Goal: Task Accomplishment & Management: Manage account settings

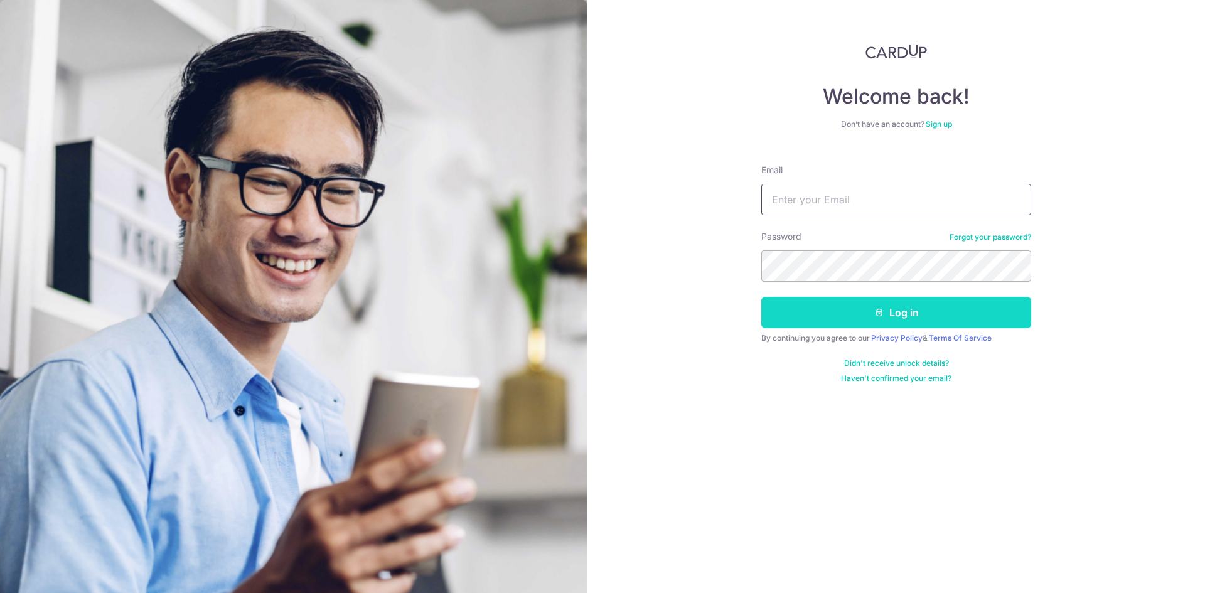
type input "[EMAIL_ADDRESS][DOMAIN_NAME]"
click at [882, 313] on icon "submit" at bounding box center [879, 312] width 10 height 10
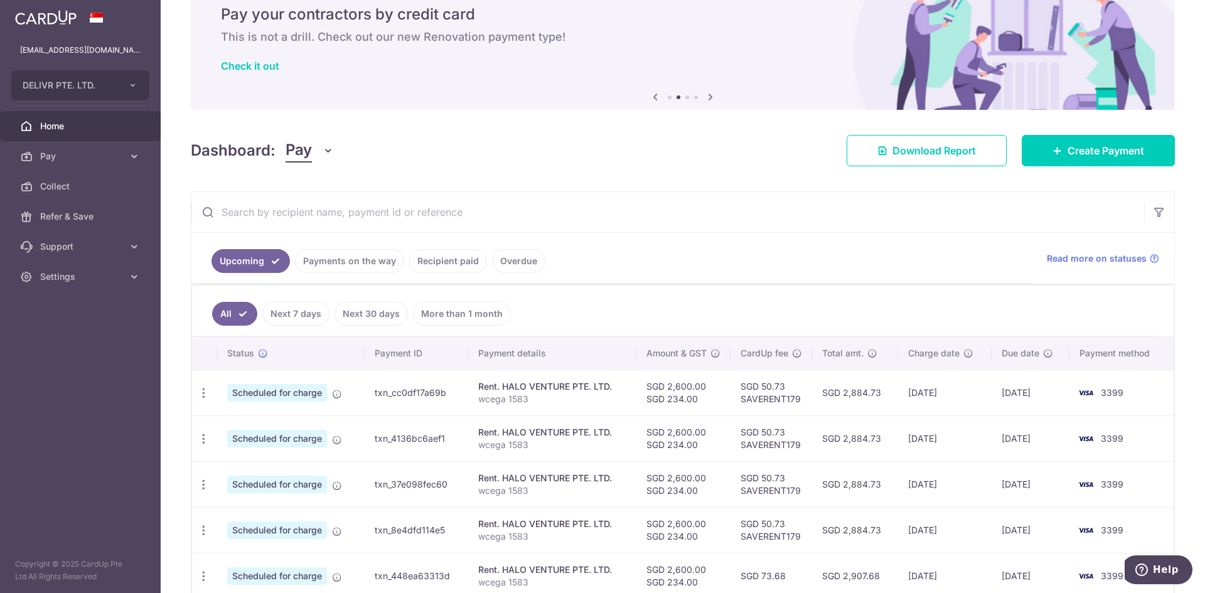
scroll to position [125, 0]
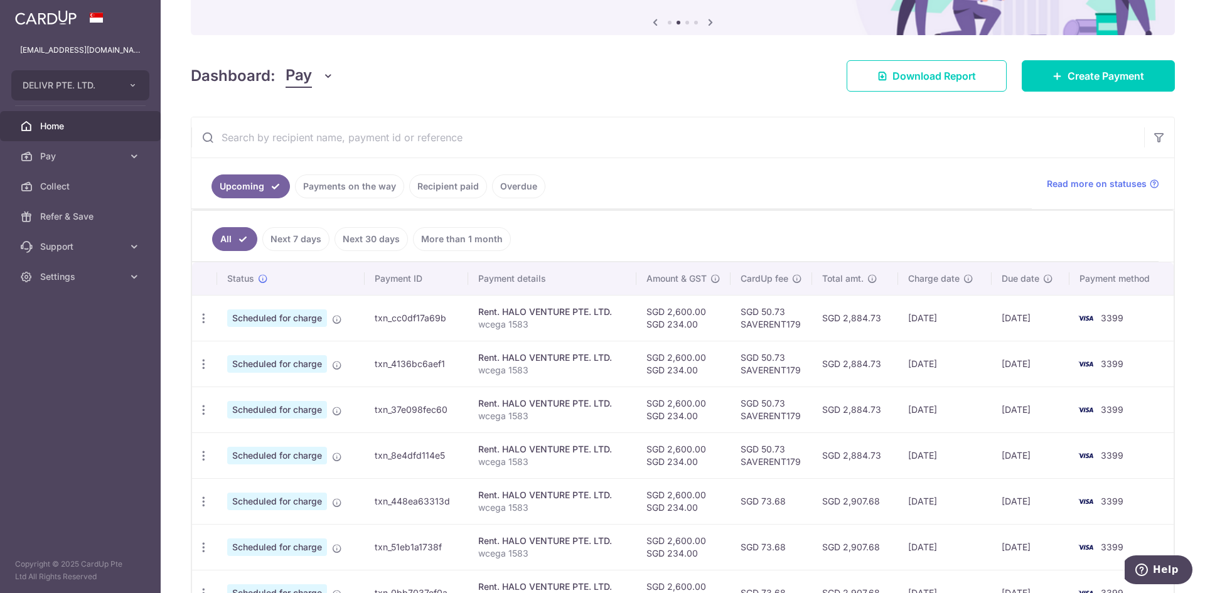
click at [370, 242] on link "Next 30 days" at bounding box center [370, 239] width 73 height 24
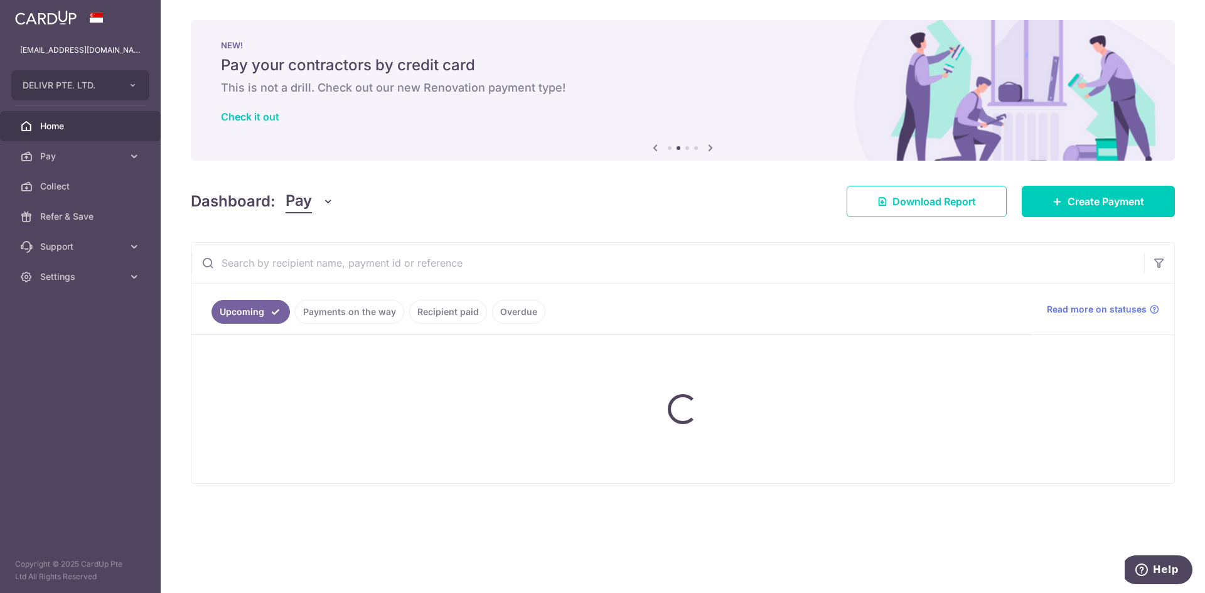
scroll to position [0, 0]
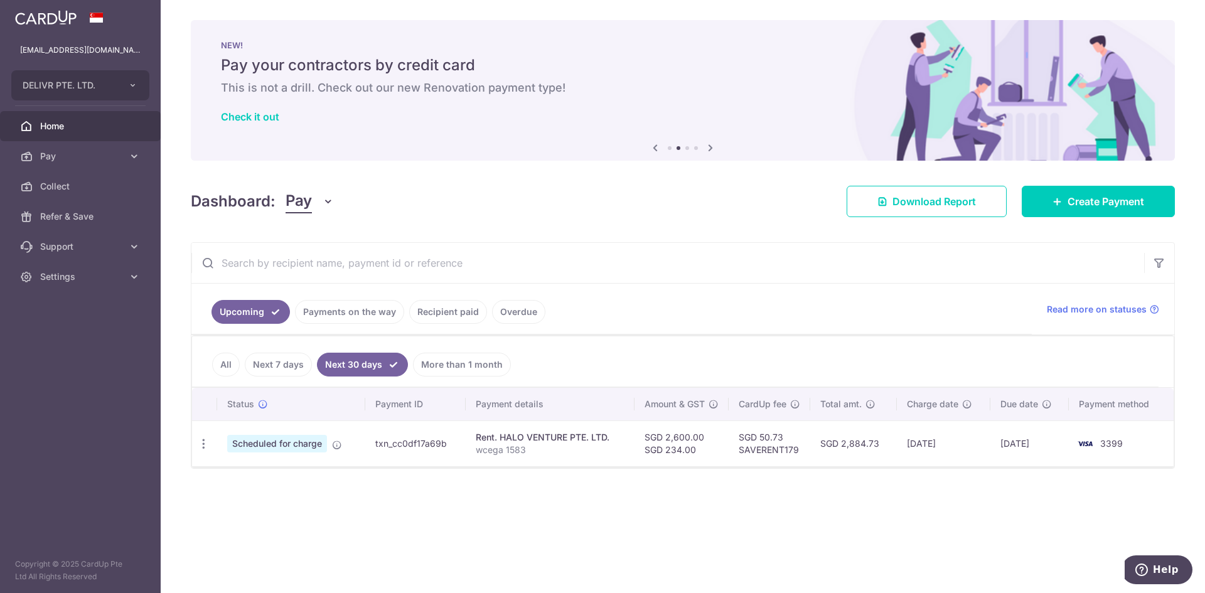
click at [429, 367] on link "More than 1 month" at bounding box center [462, 365] width 98 height 24
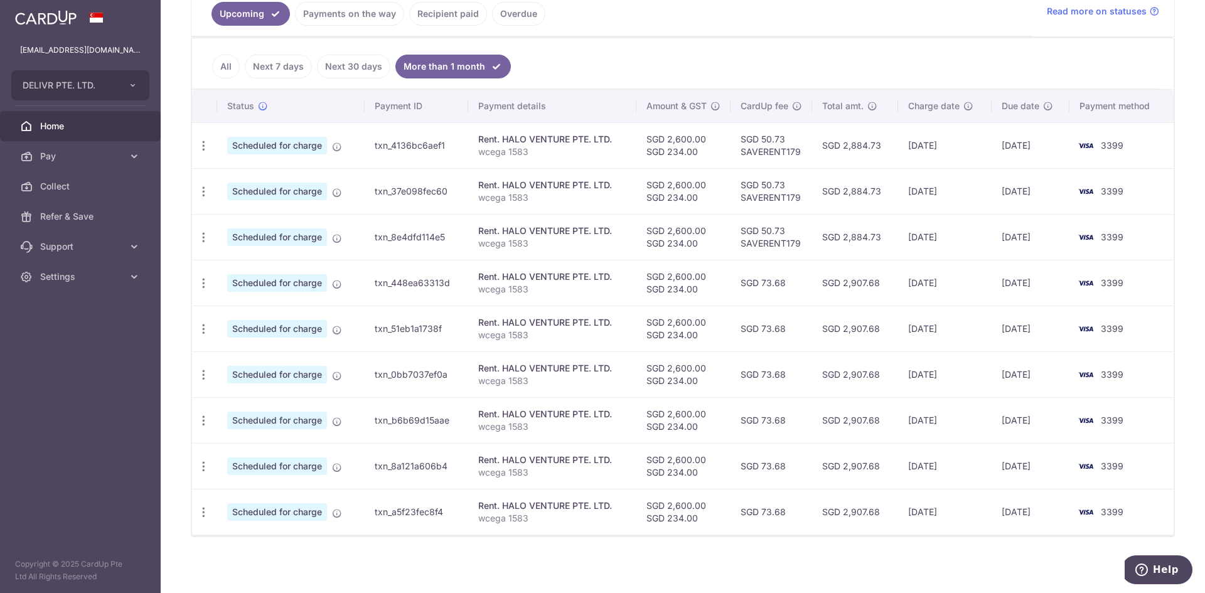
scroll to position [301, 0]
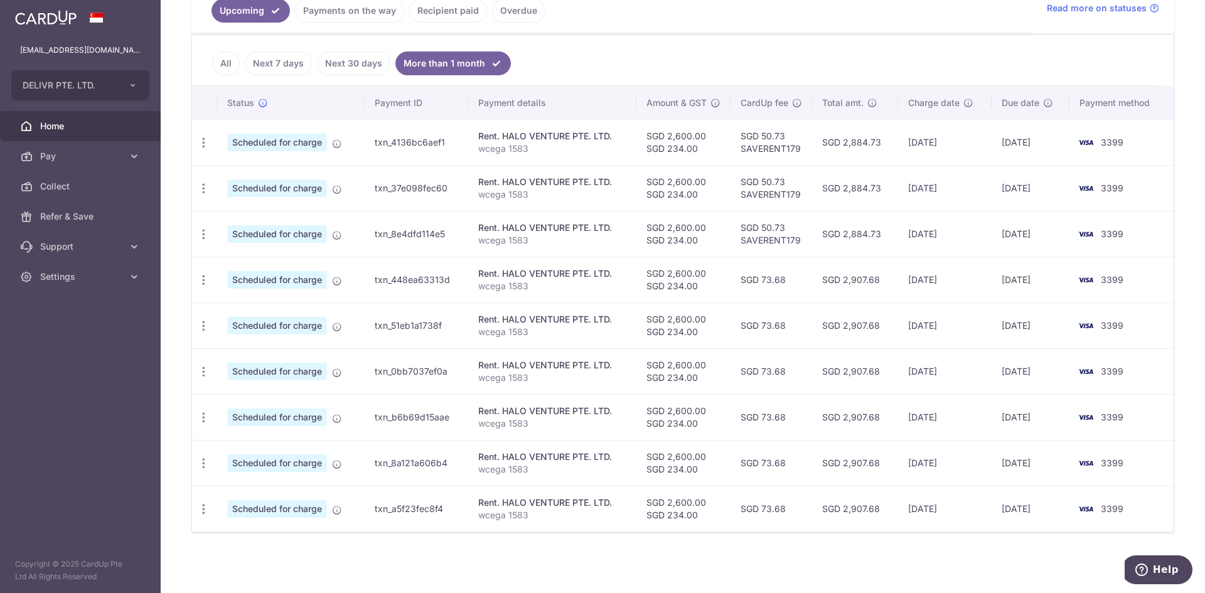
click at [228, 59] on link "All" at bounding box center [226, 63] width 28 height 24
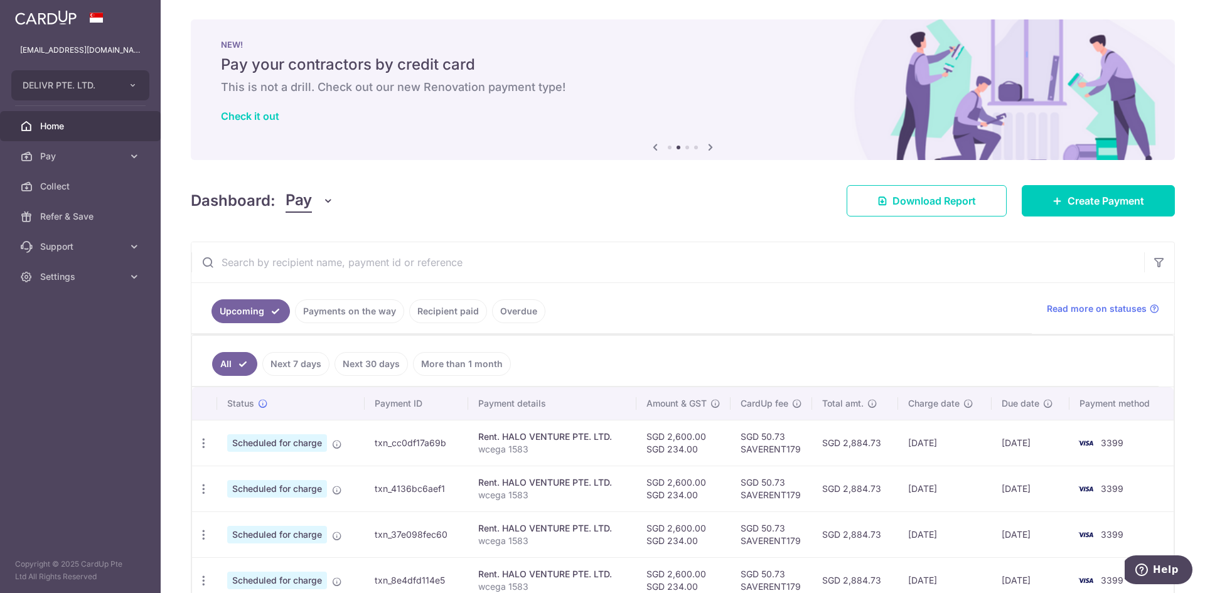
scroll to position [0, 0]
